Goal: Task Accomplishment & Management: Use online tool/utility

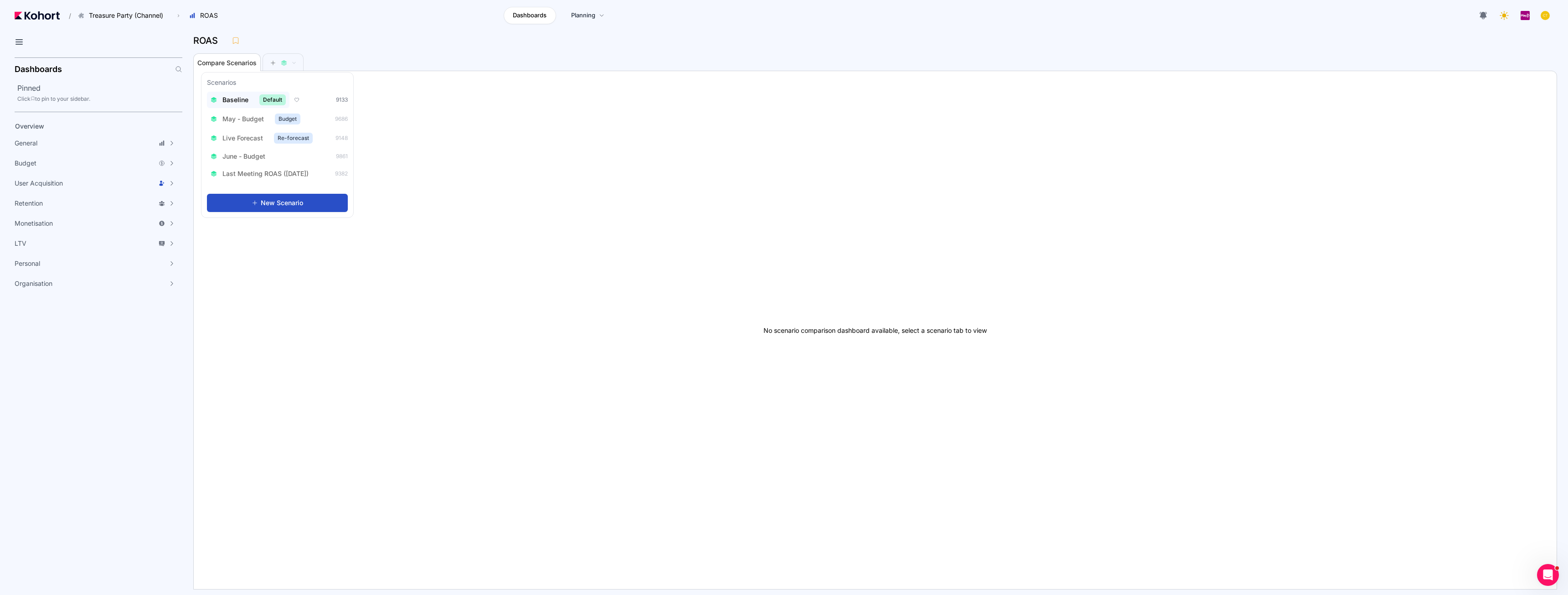
click at [249, 102] on div "Baseline Default" at bounding box center [248, 100] width 75 height 11
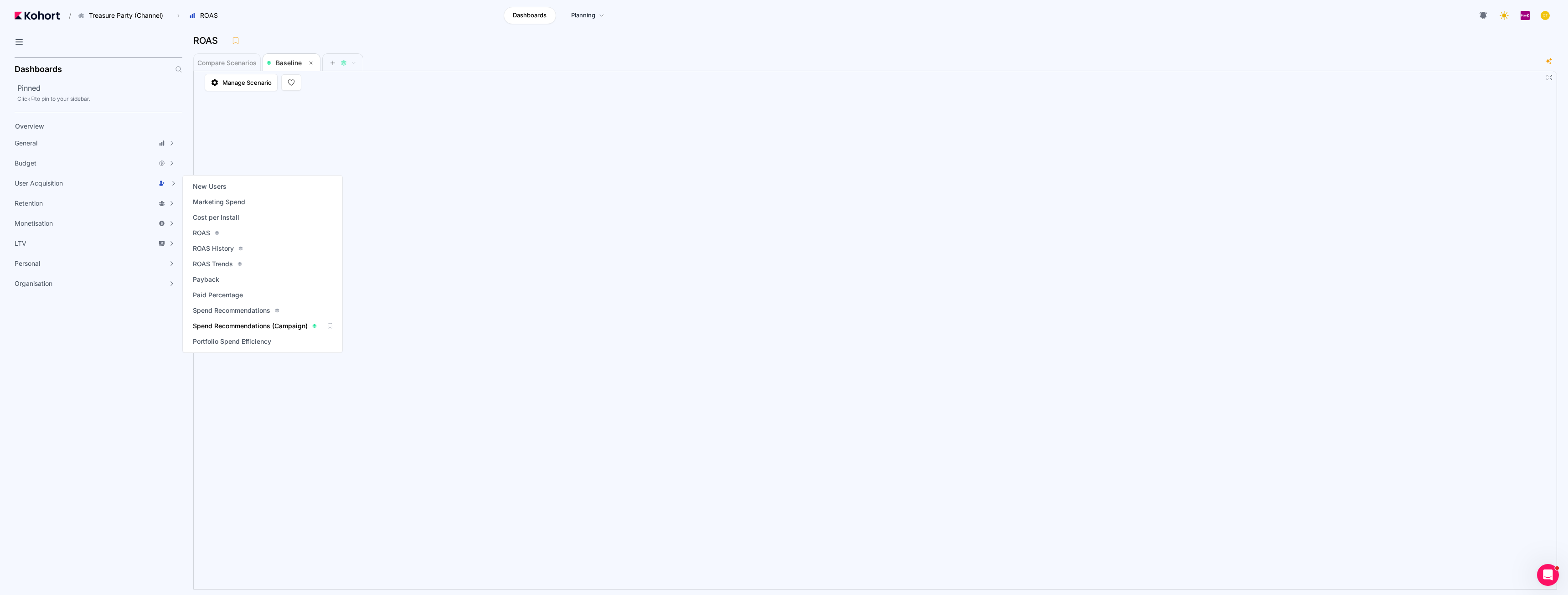
click at [248, 323] on span "Spend Recommendations (Campaign)" at bounding box center [250, 326] width 115 height 9
click at [234, 308] on span "Spend Recommendations" at bounding box center [231, 310] width 77 height 9
click at [242, 323] on span "Spend Recommendations (Campaign)" at bounding box center [250, 326] width 115 height 9
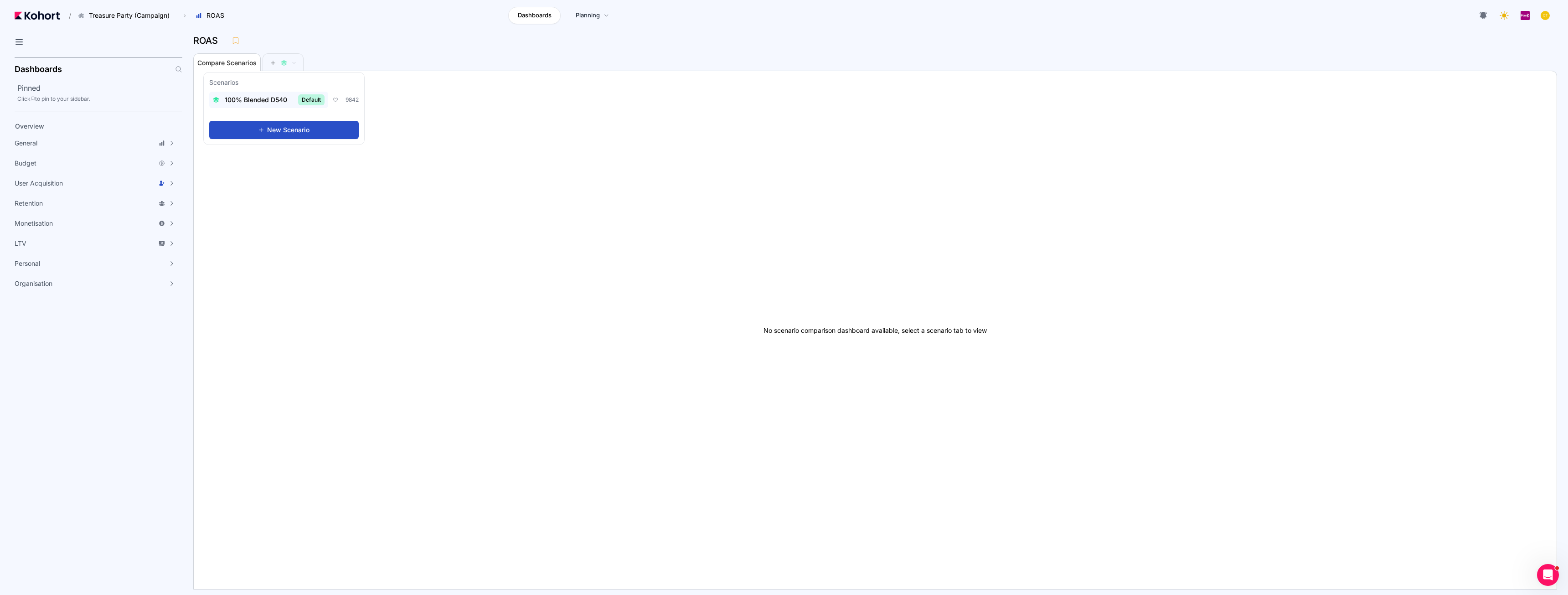
click at [270, 99] on span "100% Blended D540" at bounding box center [256, 100] width 63 height 9
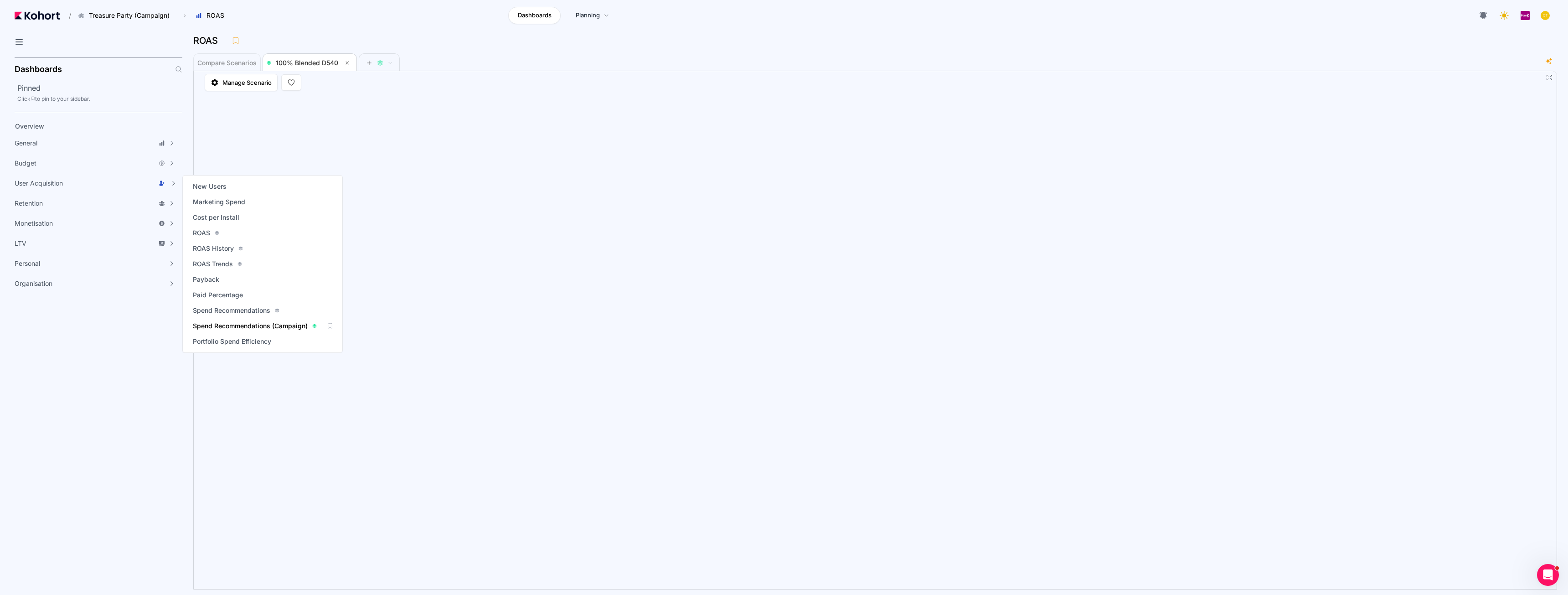
click at [254, 322] on span "Spend Recommendations (Campaign)" at bounding box center [250, 326] width 115 height 9
click at [242, 323] on span "Spend Recommendations (Campaign)" at bounding box center [250, 326] width 115 height 9
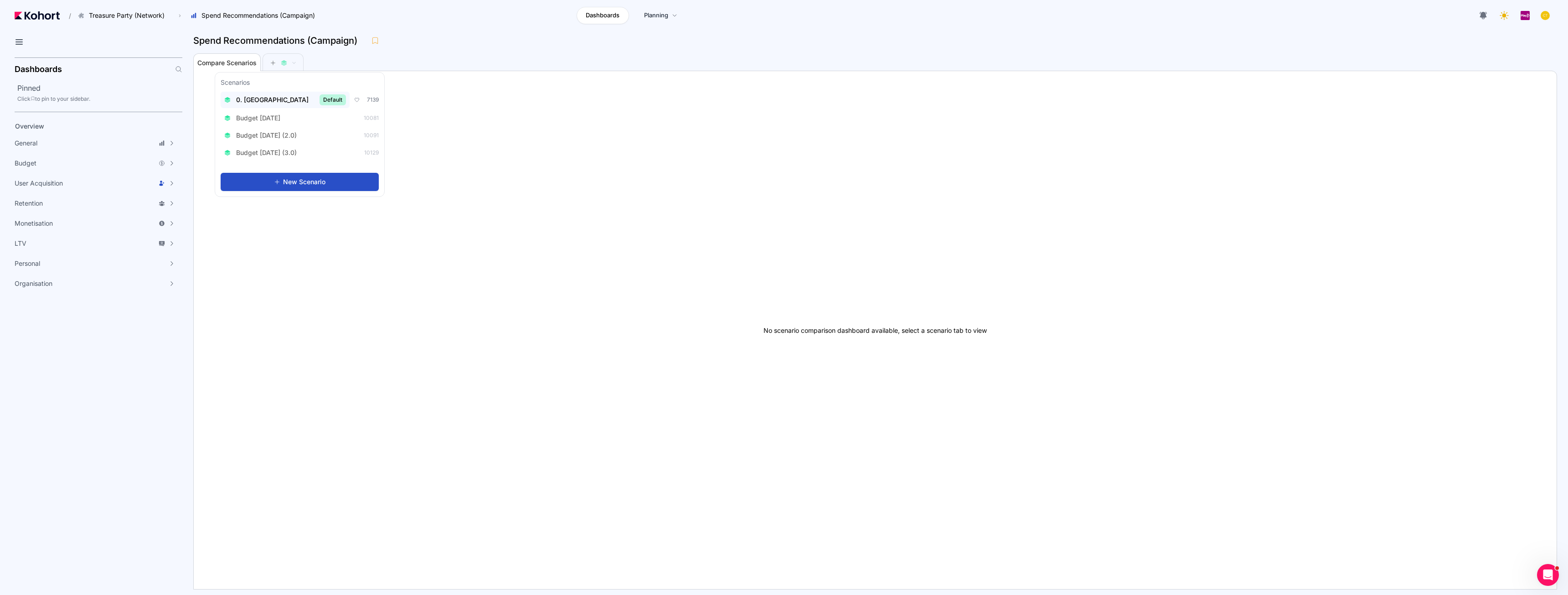
click at [273, 104] on div "0. Baseline Default" at bounding box center [285, 100] width 122 height 11
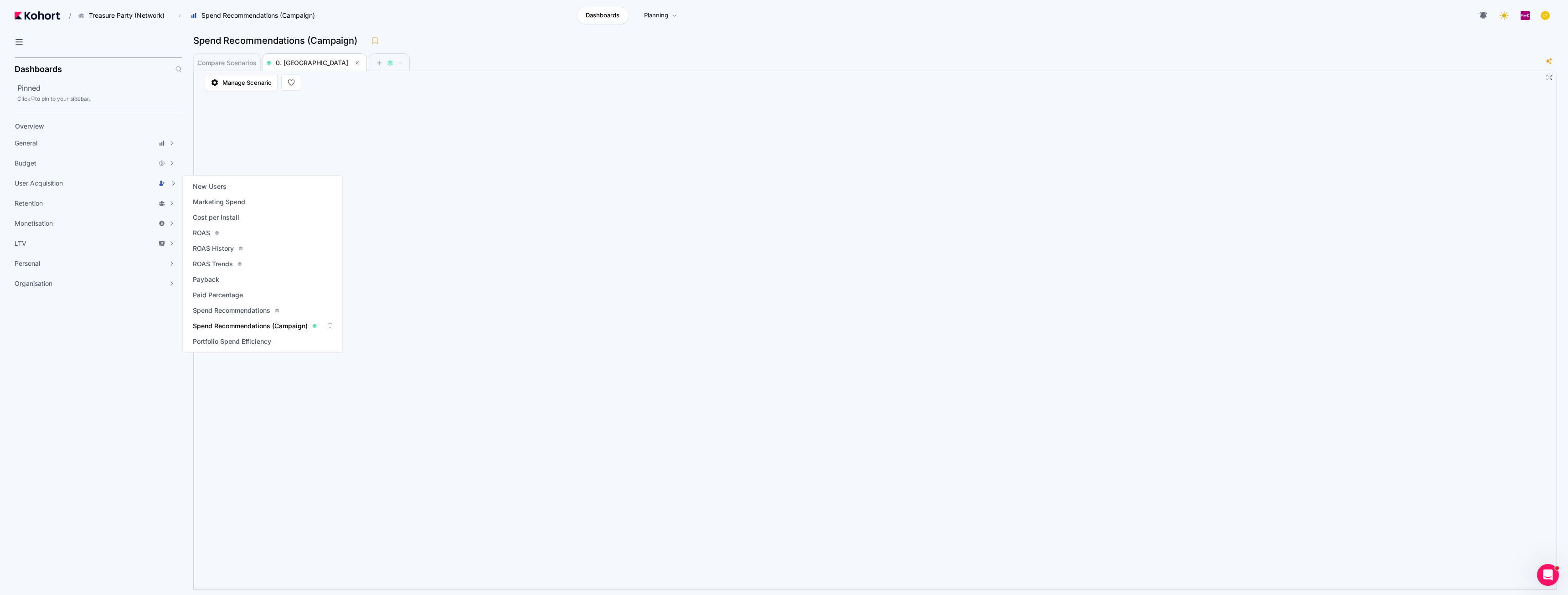
click at [248, 327] on span "Spend Recommendations (Campaign)" at bounding box center [250, 326] width 115 height 9
